Goal: Task Accomplishment & Management: Complete application form

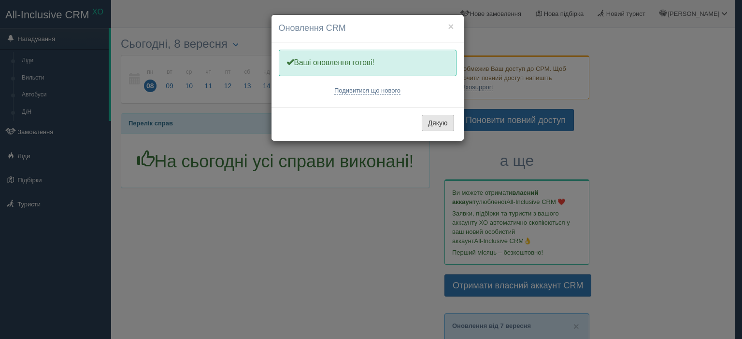
click at [442, 119] on button "Дякую" at bounding box center [438, 123] width 32 height 16
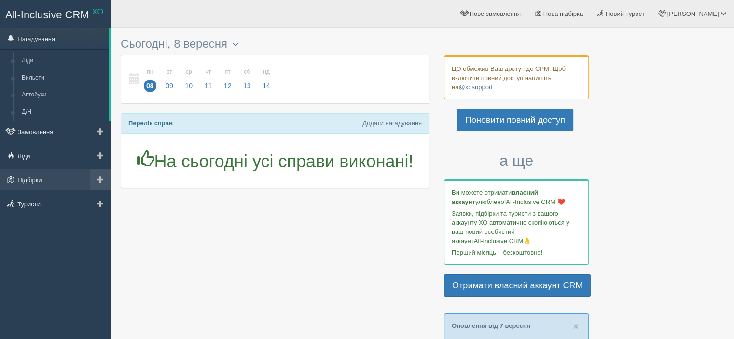
click at [42, 184] on link "Підбірки" at bounding box center [55, 179] width 111 height 21
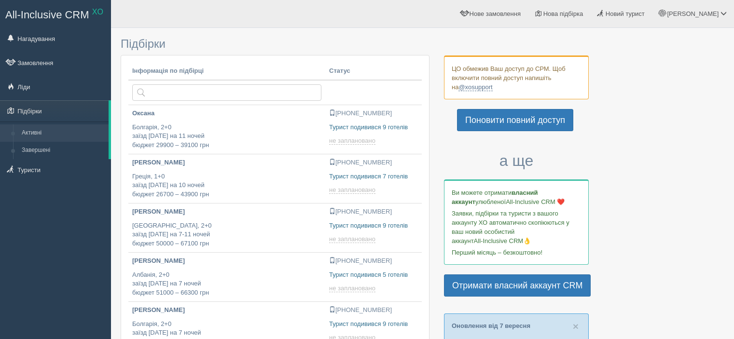
type input "[DATE] 18:15"
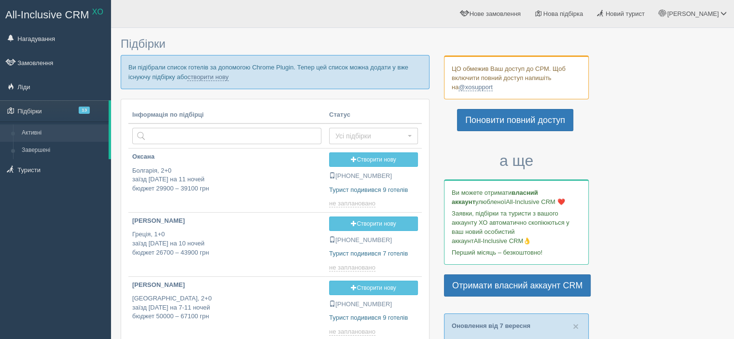
type input "[DATE] 14:00"
click at [215, 77] on link "створити нову" at bounding box center [207, 77] width 41 height 8
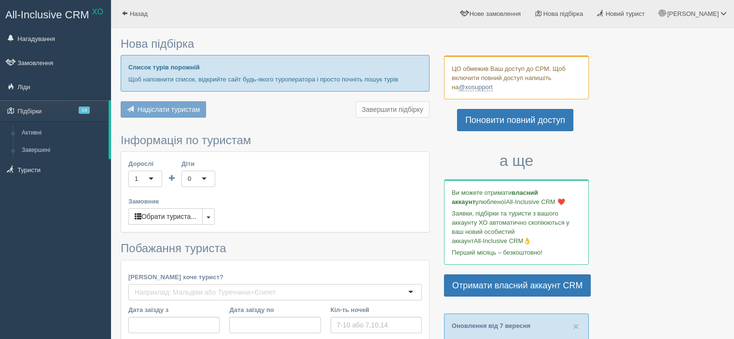
type input "6-7"
type input "55300"
type input "233600"
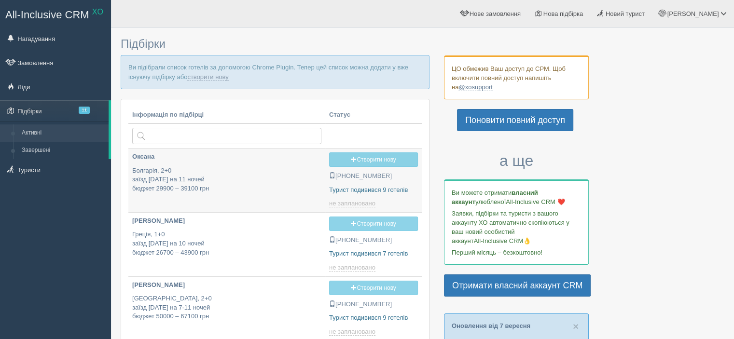
type input "2025-09-08 14:00"
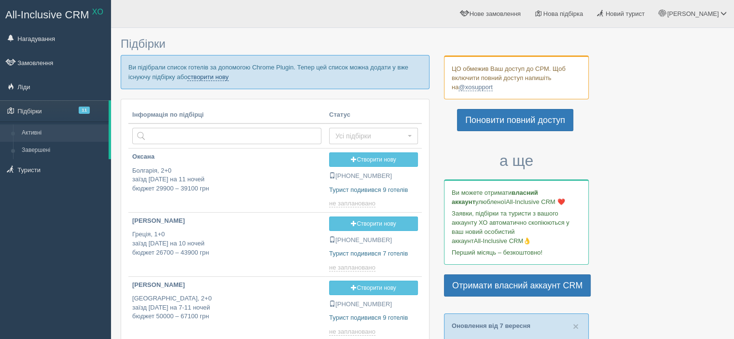
click at [212, 77] on link "створити нову" at bounding box center [207, 77] width 41 height 8
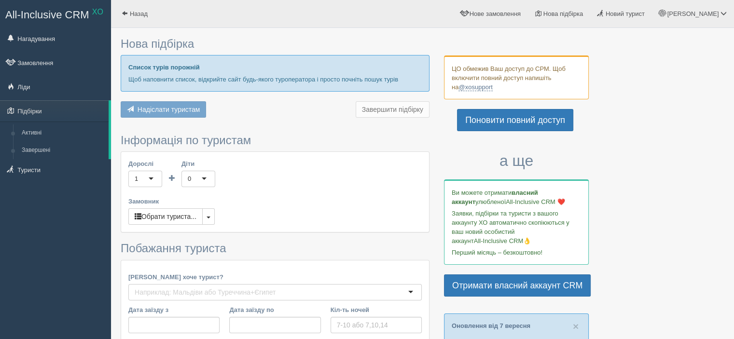
type input "7"
type input "101600"
type input "233600"
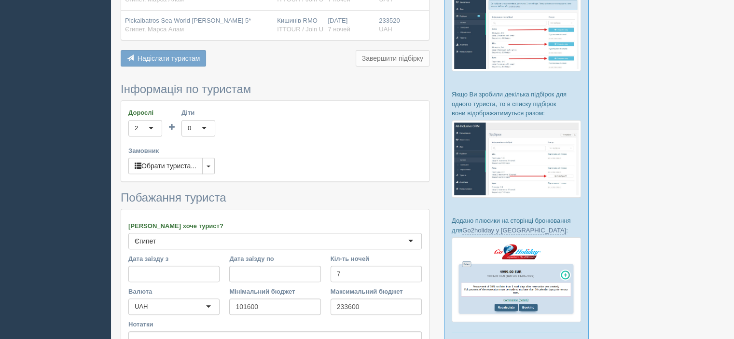
scroll to position [386, 0]
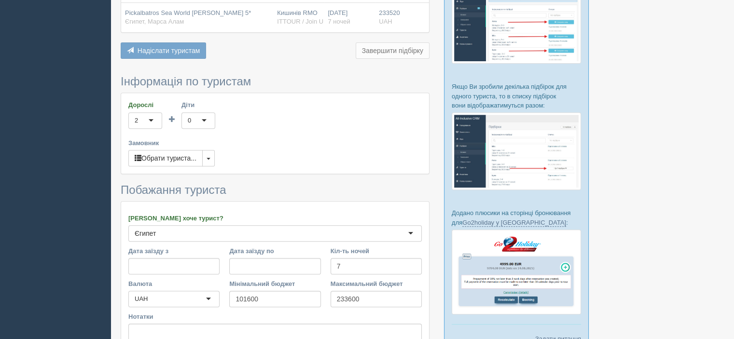
click at [199, 120] on div "0" at bounding box center [199, 121] width 34 height 16
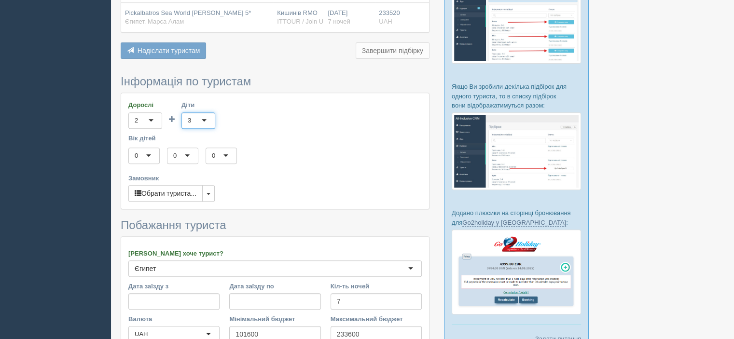
scroll to position [0, 0]
click at [157, 155] on div "0" at bounding box center [143, 156] width 31 height 16
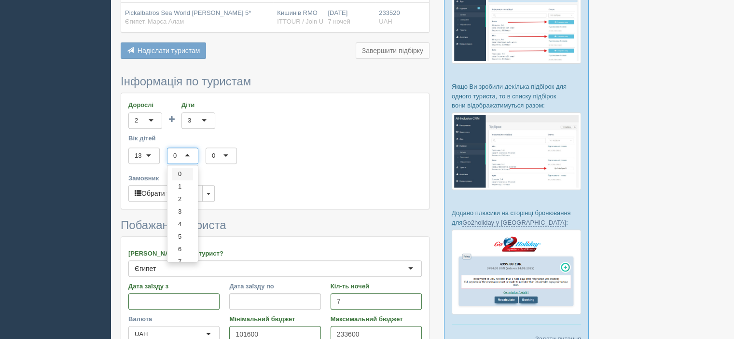
click at [182, 154] on div "0" at bounding box center [182, 156] width 31 height 16
click at [181, 154] on div "10" at bounding box center [182, 156] width 31 height 16
click at [251, 168] on div "Дорослі 2 2 1 2 3 4 5 6 7 8 9 10 11 12 13 14 15 16 17 18 19 20 21 22 23 24 25 2…" at bounding box center [275, 150] width 308 height 115
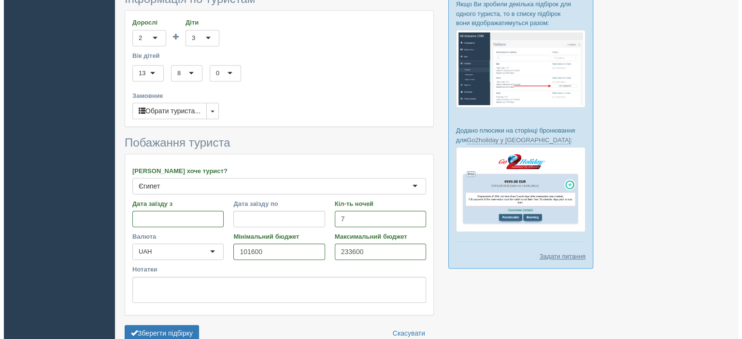
scroll to position [483, 0]
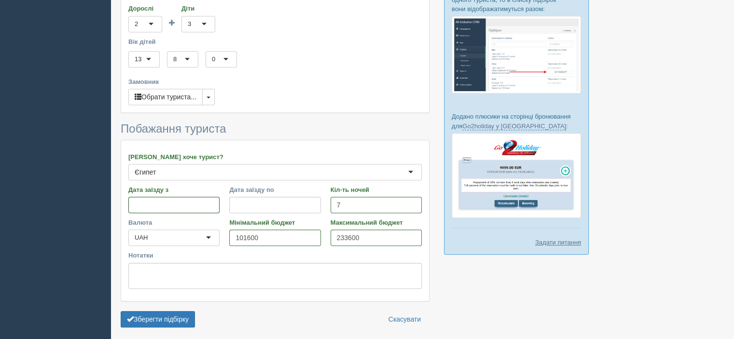
click at [170, 204] on input "Дата заїзду з" at bounding box center [173, 205] width 91 height 16
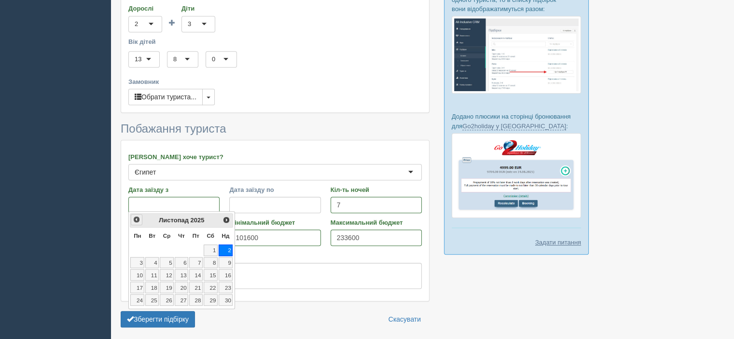
click at [136, 222] on span "<Попер" at bounding box center [137, 220] width 8 height 8
click at [210, 283] on link "25" at bounding box center [211, 288] width 14 height 12
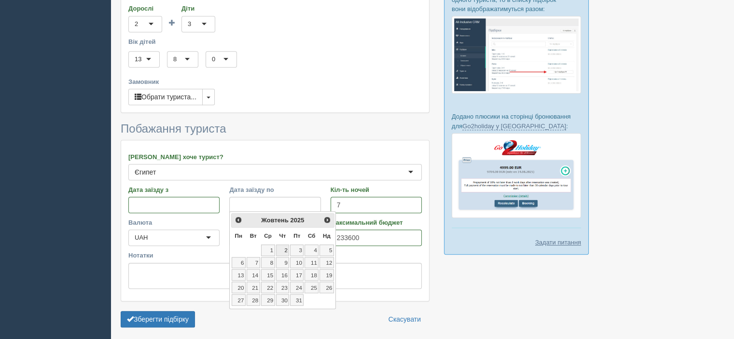
click at [286, 250] on link "2" at bounding box center [283, 251] width 14 height 12
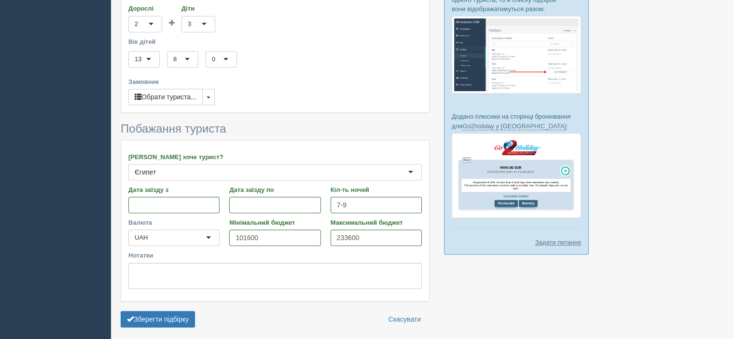
click at [272, 246] on div "Мінімальний бюджет 101600" at bounding box center [275, 234] width 101 height 33
click at [185, 322] on button "Зберегти підбірку" at bounding box center [158, 319] width 74 height 16
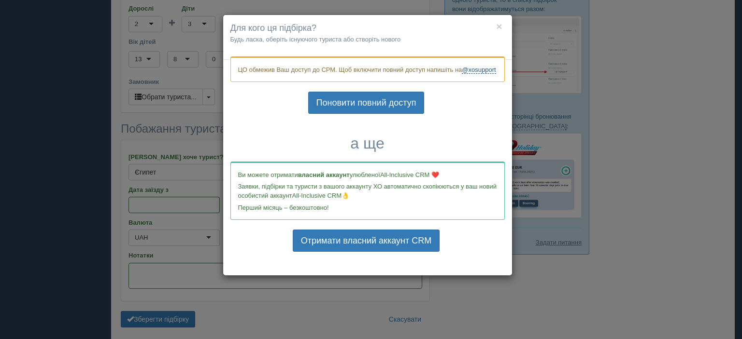
click at [462, 74] on link "@xosupport" at bounding box center [479, 70] width 34 height 8
type input "7"
click at [500, 24] on button "×" at bounding box center [499, 26] width 6 height 10
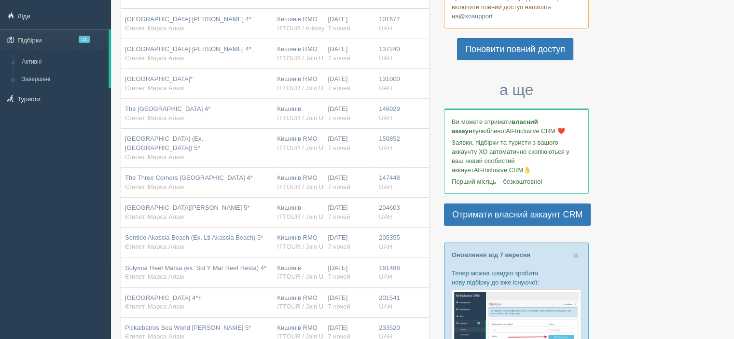
scroll to position [0, 0]
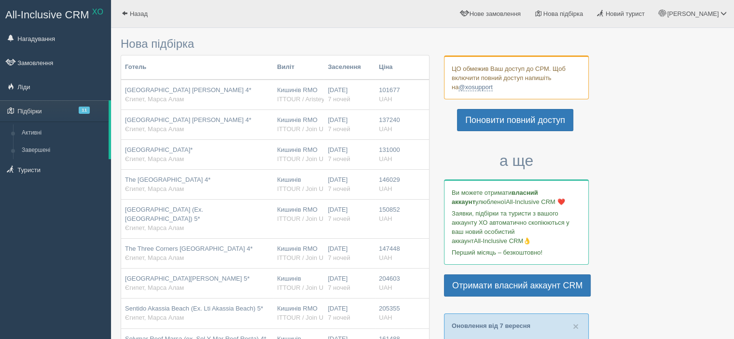
drag, startPoint x: 41, startPoint y: 12, endPoint x: 332, endPoint y: 32, distance: 291.4
click at [331, 32] on div at bounding box center [423, 19] width 604 height 28
copy p "All-Inclusive CRM"
drag, startPoint x: 482, startPoint y: 200, endPoint x: 533, endPoint y: 200, distance: 50.7
click at [533, 200] on p "Ви можете отримати власний аккаунт улюбленої All-Inclusive CRM ❤️" at bounding box center [516, 197] width 129 height 18
